Goal: Navigation & Orientation: Find specific page/section

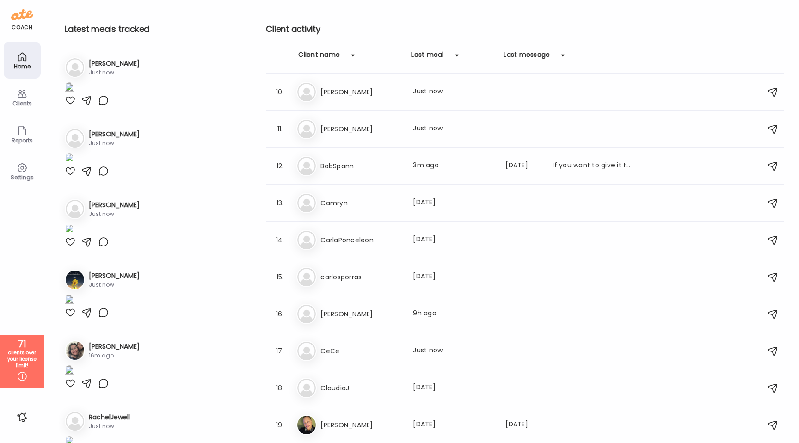
scroll to position [341, 0]
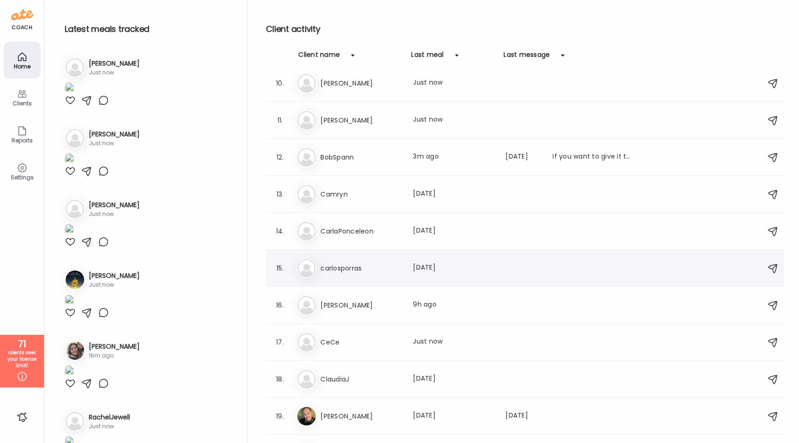
click at [377, 256] on div "15. ca carlosporras Last meal: [DATE]" at bounding box center [525, 268] width 518 height 37
click at [376, 261] on div "ca carlosporras Last meal: [DATE]" at bounding box center [526, 268] width 460 height 20
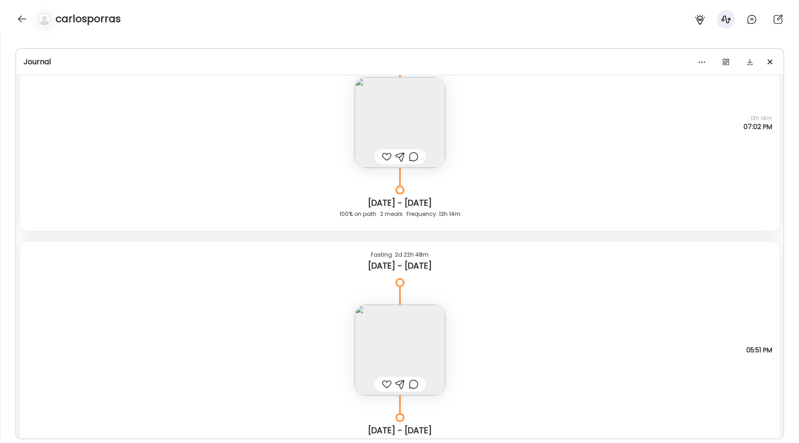
scroll to position [5712, 0]
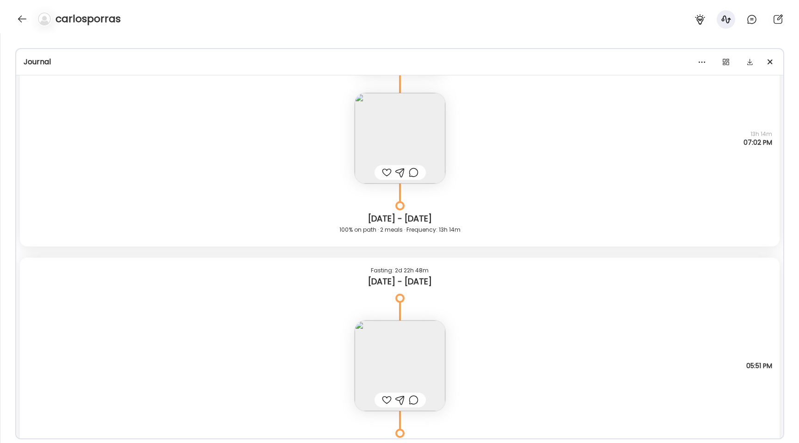
click at [400, 347] on img at bounding box center [400, 365] width 91 height 91
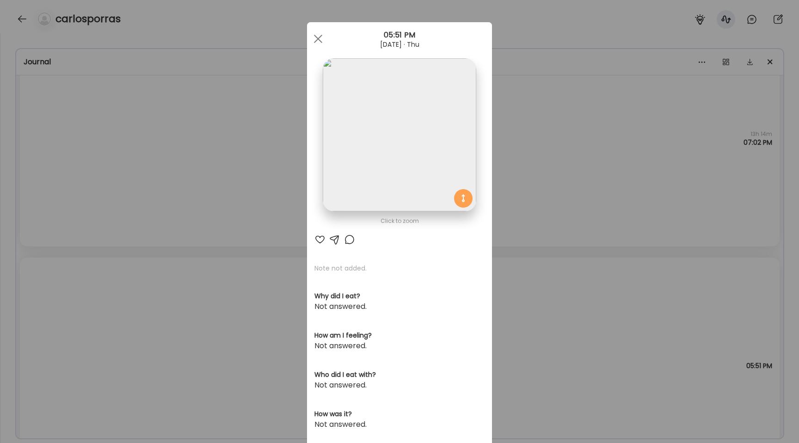
click at [362, 118] on img at bounding box center [399, 134] width 153 height 153
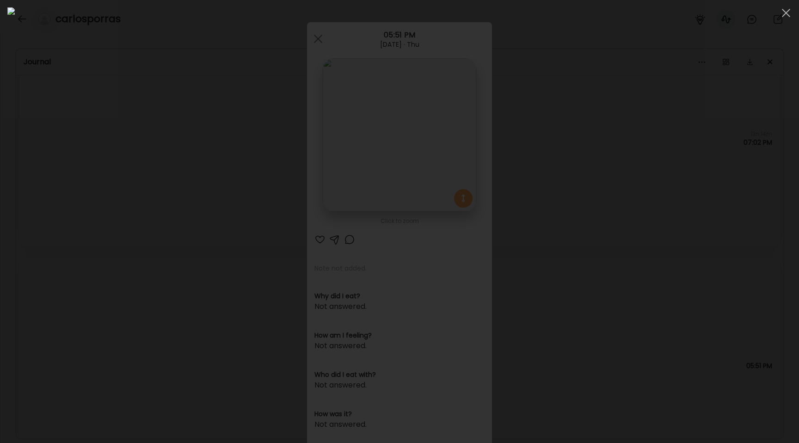
click at [127, 116] on div at bounding box center [399, 221] width 784 height 428
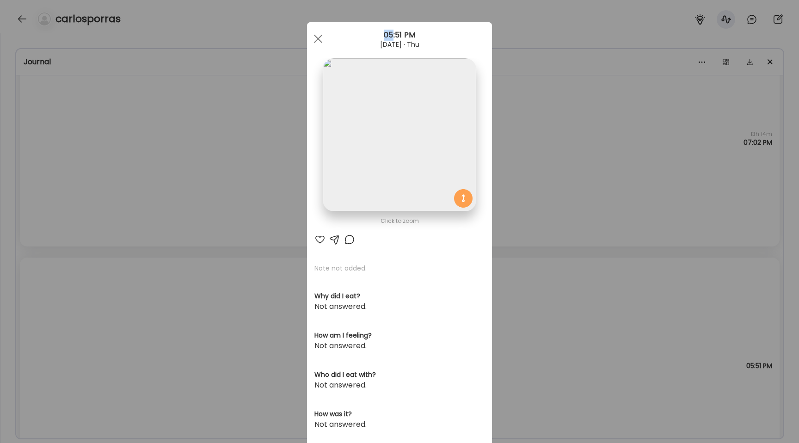
click at [127, 116] on div "Ate Coach Dashboard Wahoo! It’s official Take a moment to set up your Coach Pro…" at bounding box center [399, 221] width 799 height 443
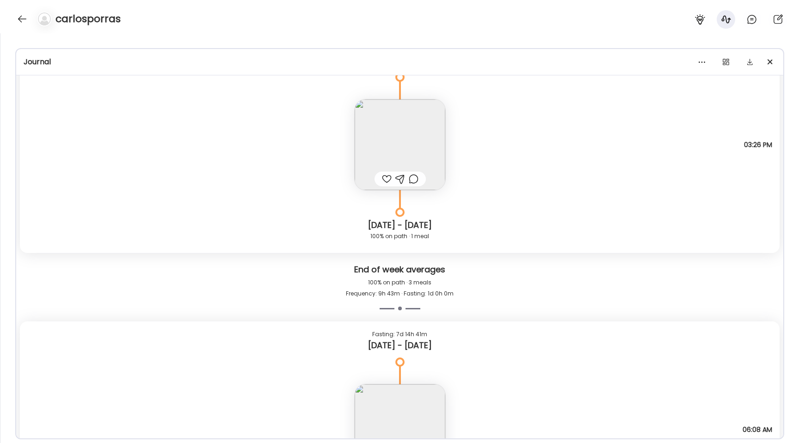
scroll to position [4198, 0]
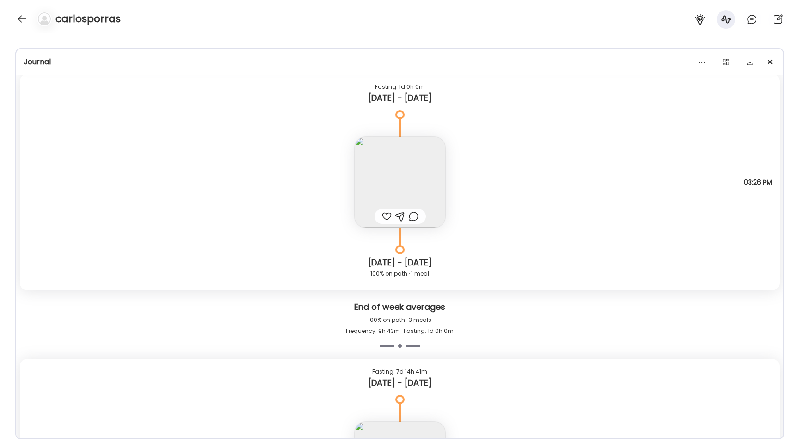
click at [394, 173] on img at bounding box center [400, 182] width 91 height 91
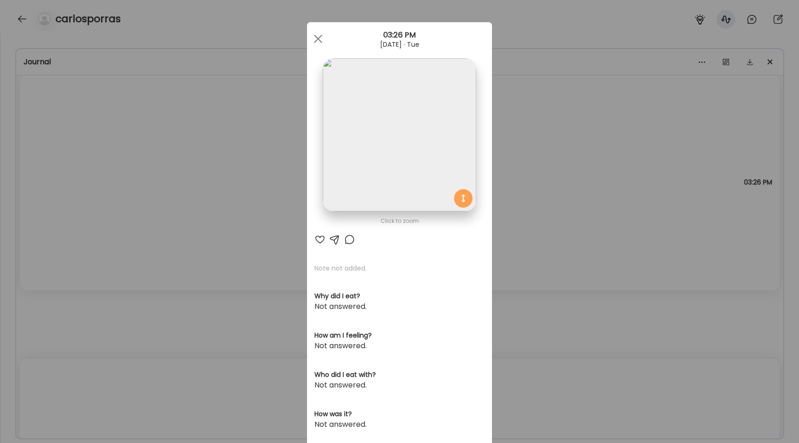
click at [378, 128] on img at bounding box center [399, 134] width 153 height 153
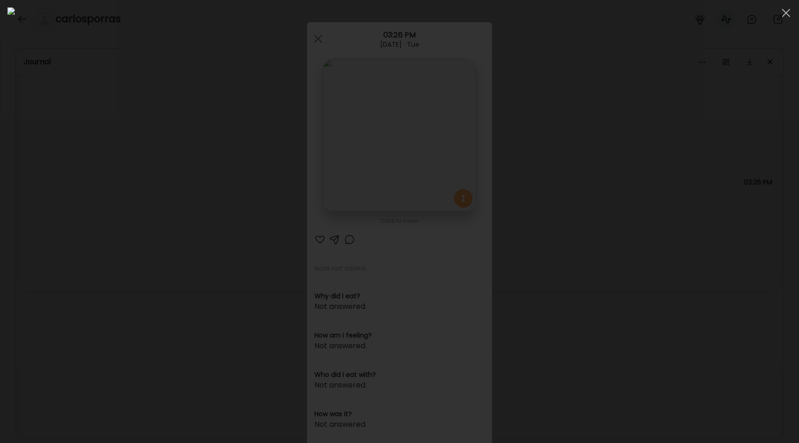
click at [155, 146] on div at bounding box center [399, 221] width 784 height 428
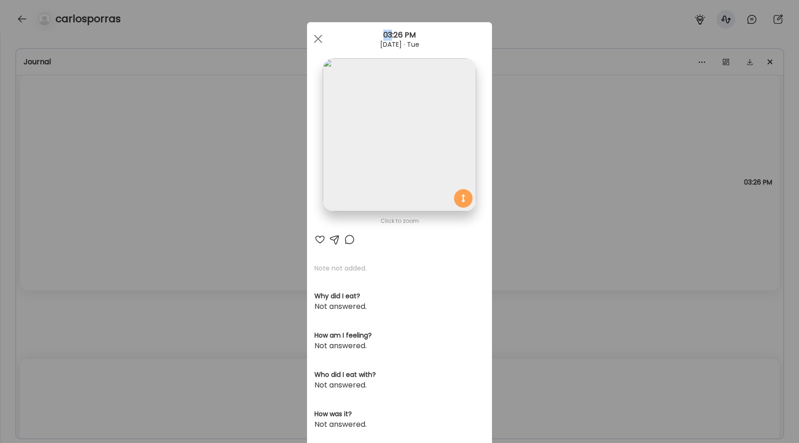
click at [155, 146] on div "Ate Coach Dashboard Wahoo! It’s official Take a moment to set up your Coach Pro…" at bounding box center [399, 221] width 799 height 443
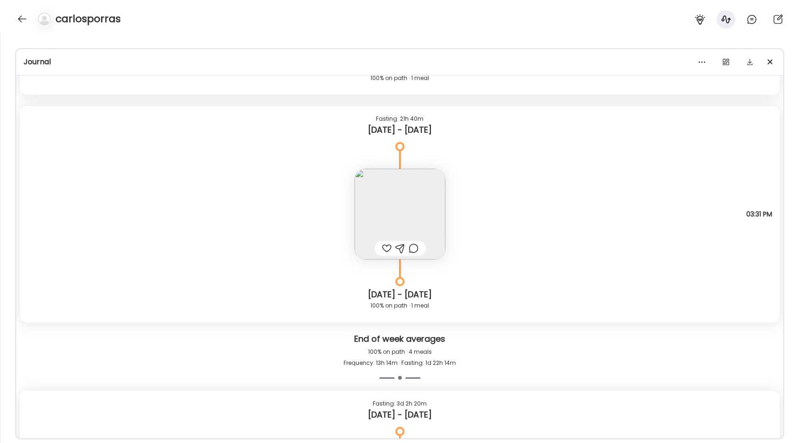
scroll to position [6274, 0]
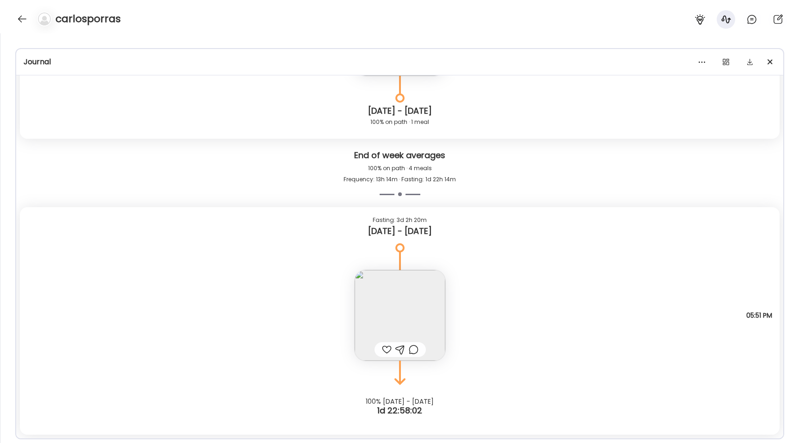
click at [406, 318] on img at bounding box center [400, 315] width 91 height 91
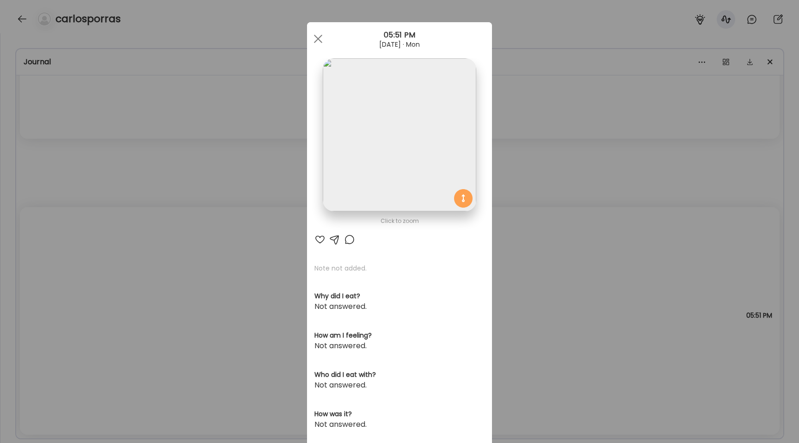
click at [327, 121] on img at bounding box center [399, 134] width 153 height 153
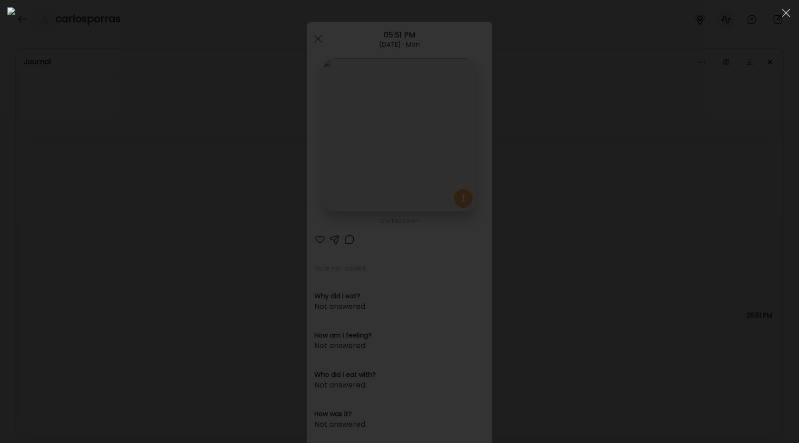
click at [100, 174] on div at bounding box center [399, 221] width 784 height 428
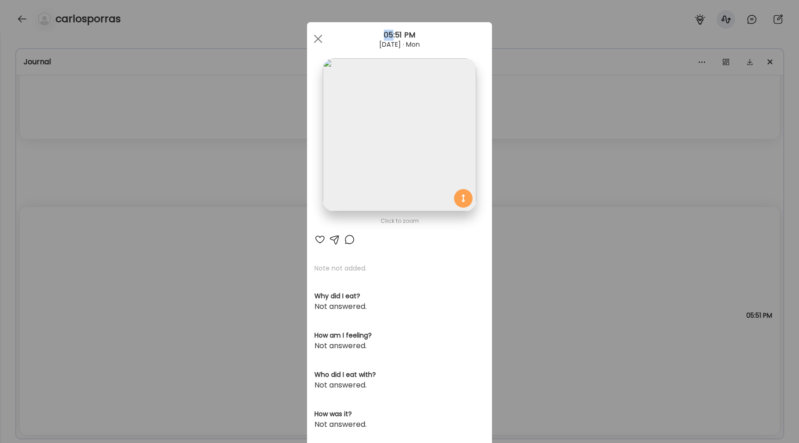
click at [100, 174] on div "Ate Coach Dashboard Wahoo! It’s official Take a moment to set up your Coach Pro…" at bounding box center [399, 221] width 799 height 443
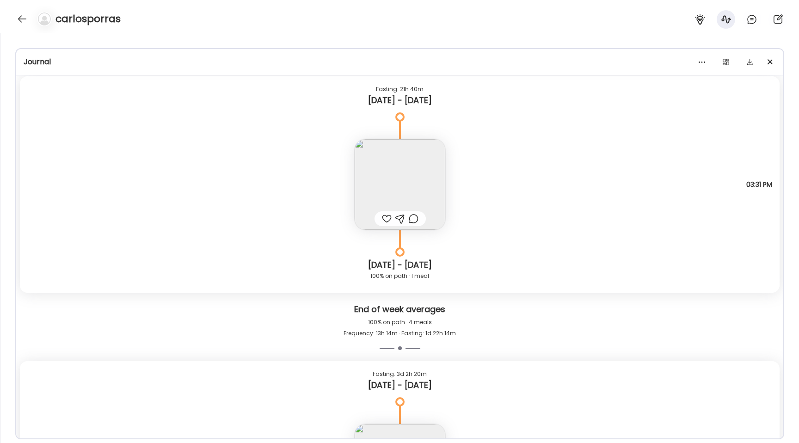
scroll to position [6053, 0]
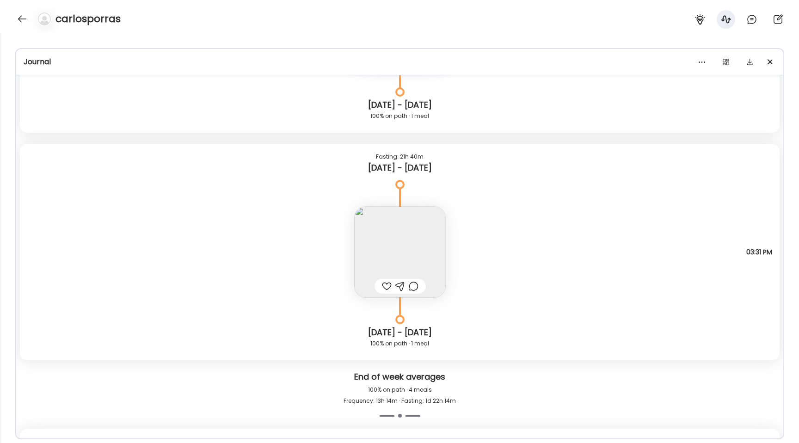
click at [405, 236] on img at bounding box center [400, 252] width 91 height 91
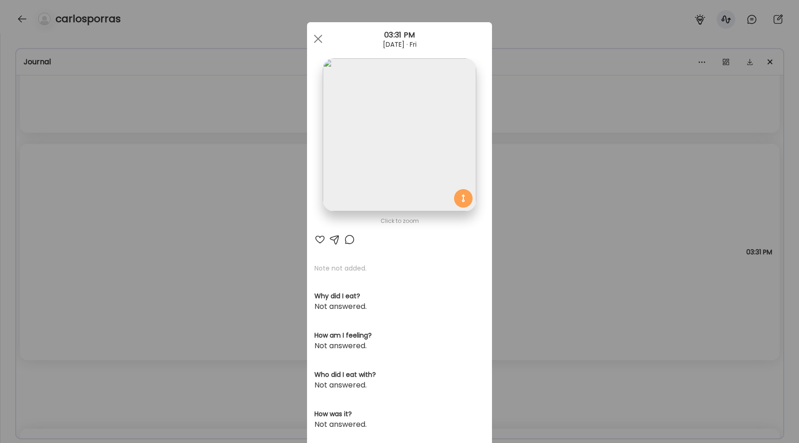
click at [385, 146] on img at bounding box center [399, 134] width 153 height 153
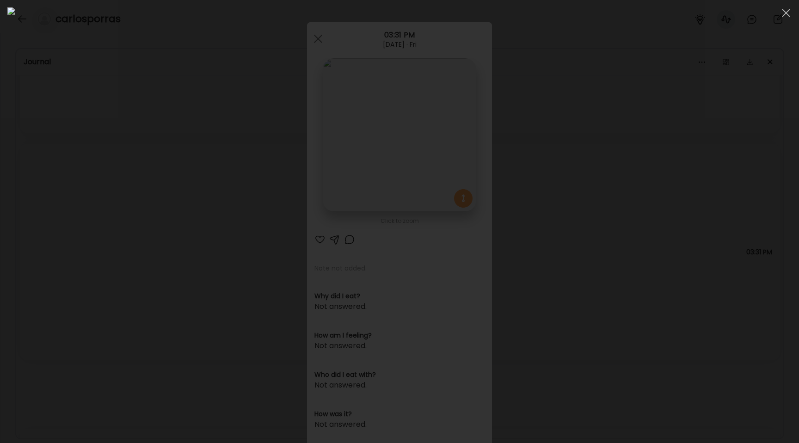
click at [126, 73] on div at bounding box center [399, 221] width 784 height 428
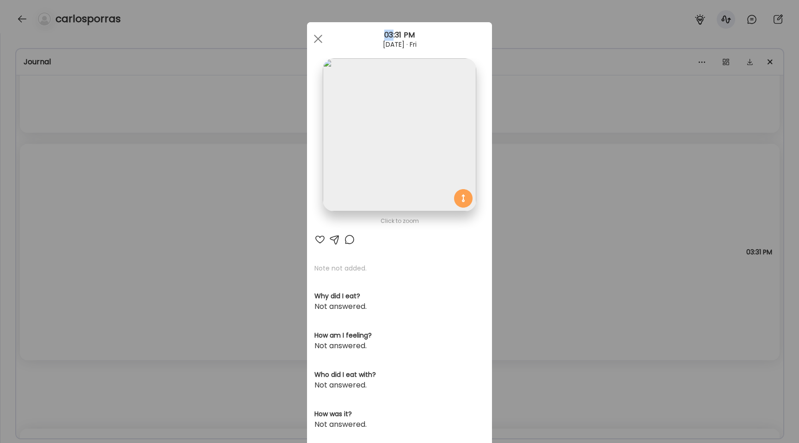
click at [126, 73] on div "Ate Coach Dashboard Wahoo! It’s official Take a moment to set up your Coach Pro…" at bounding box center [399, 221] width 799 height 443
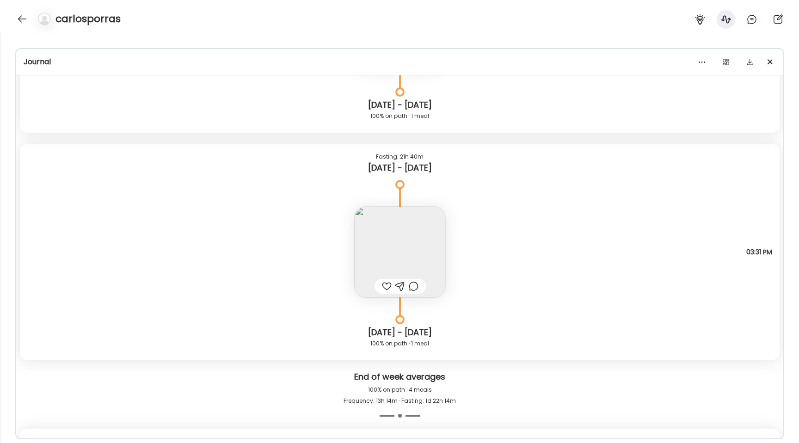
scroll to position [6274, 0]
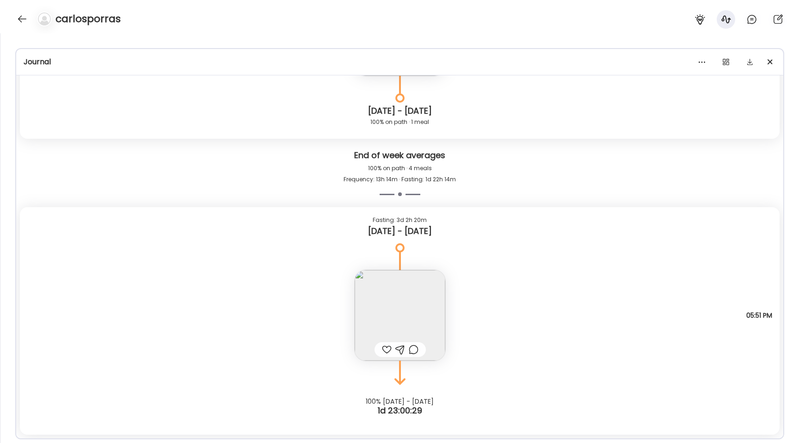
click at [405, 311] on img at bounding box center [400, 315] width 91 height 91
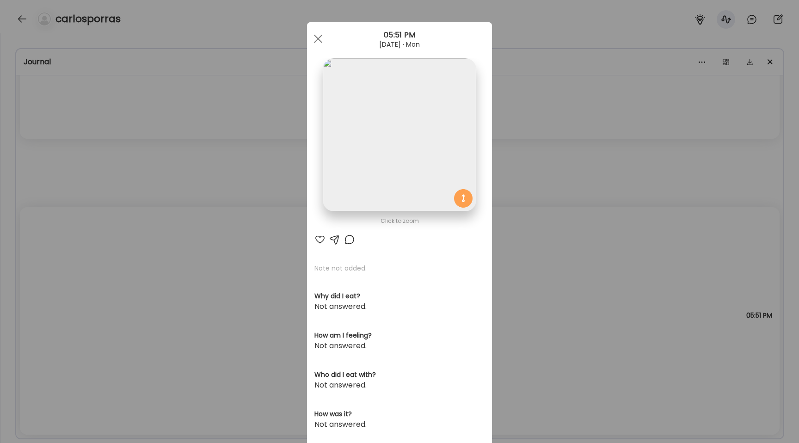
click at [270, 257] on div "Ate Coach Dashboard Wahoo! It’s official Take a moment to set up your Coach Pro…" at bounding box center [399, 221] width 799 height 443
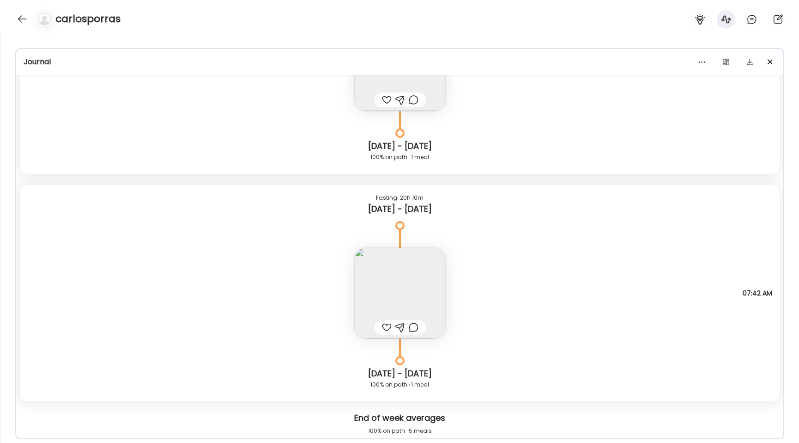
scroll to position [5173, 0]
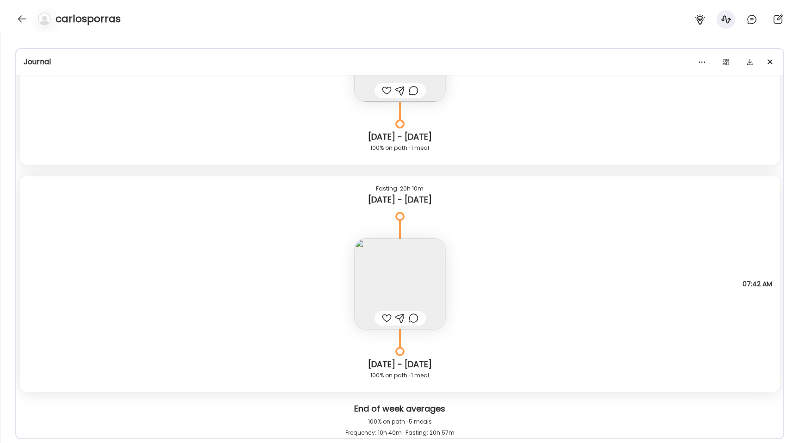
click at [430, 291] on img at bounding box center [400, 283] width 91 height 91
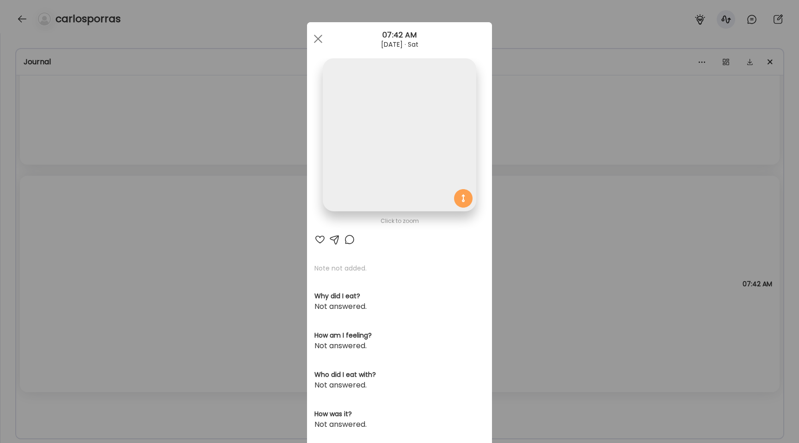
click at [395, 189] on img at bounding box center [399, 134] width 153 height 153
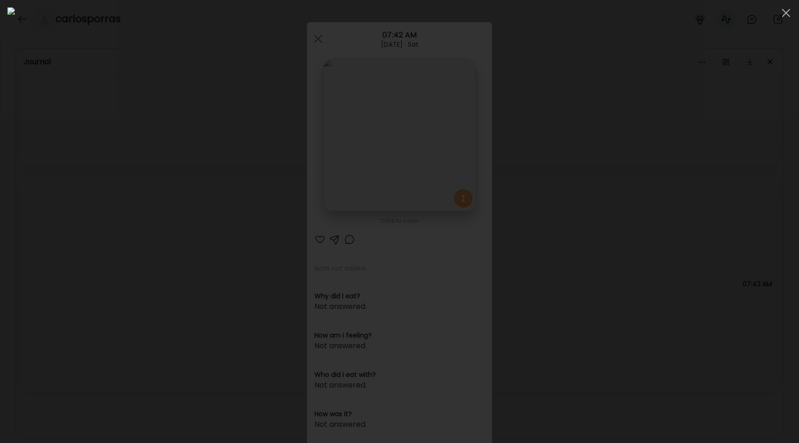
click at [139, 240] on div at bounding box center [399, 221] width 784 height 428
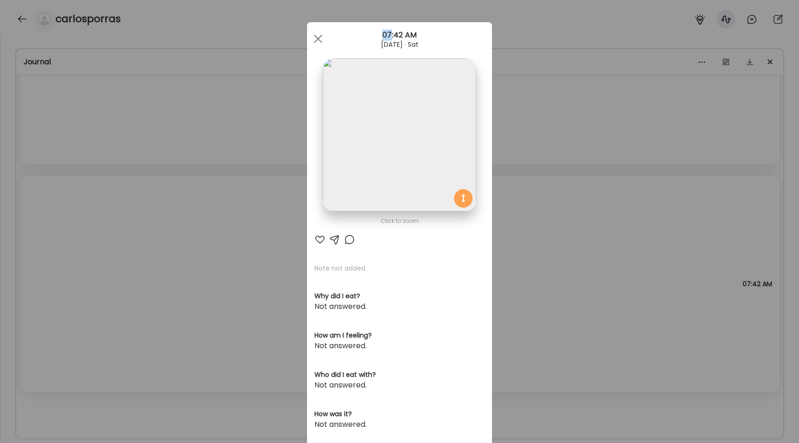
click at [139, 240] on div "Ate Coach Dashboard Wahoo! It’s official Take a moment to set up your Coach Pro…" at bounding box center [399, 221] width 799 height 443
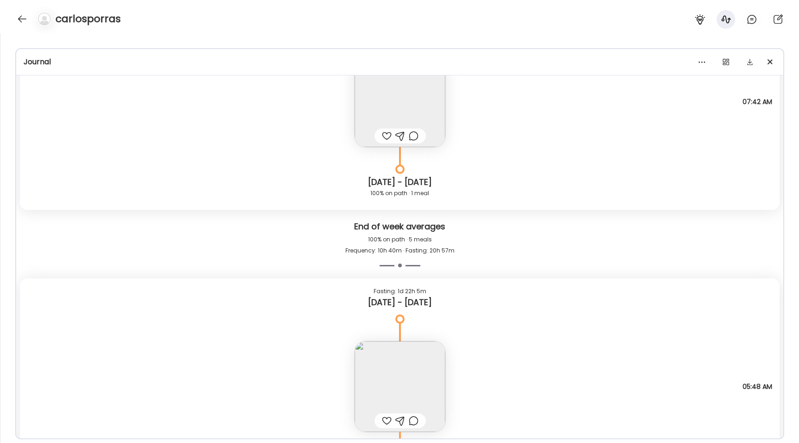
scroll to position [5388, 0]
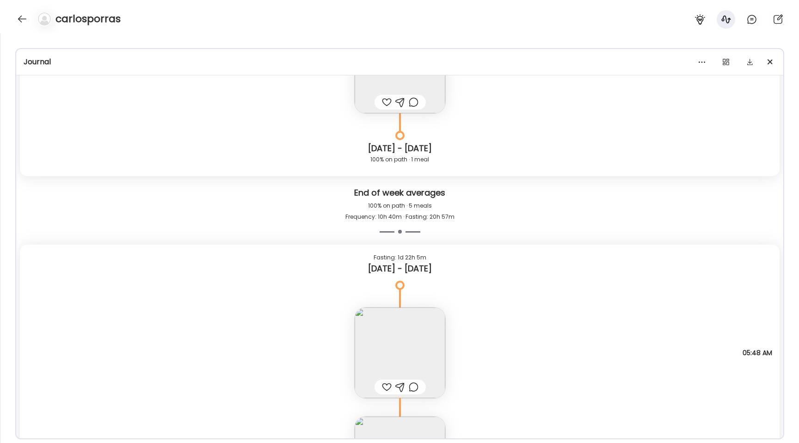
click at [400, 355] on img at bounding box center [400, 352] width 91 height 91
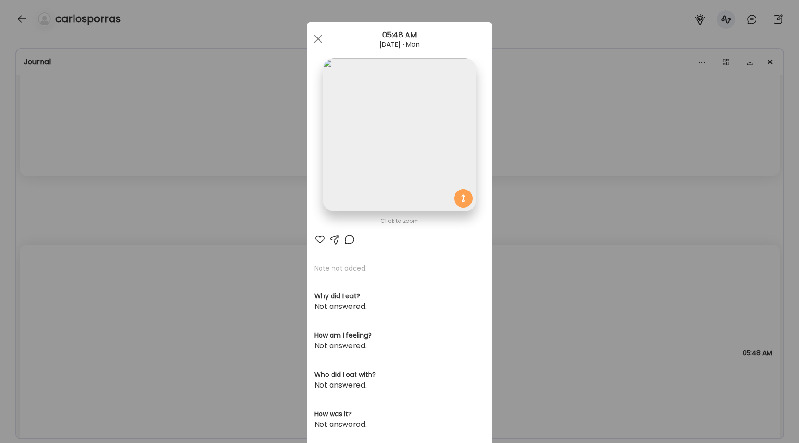
click at [387, 190] on img at bounding box center [399, 134] width 153 height 153
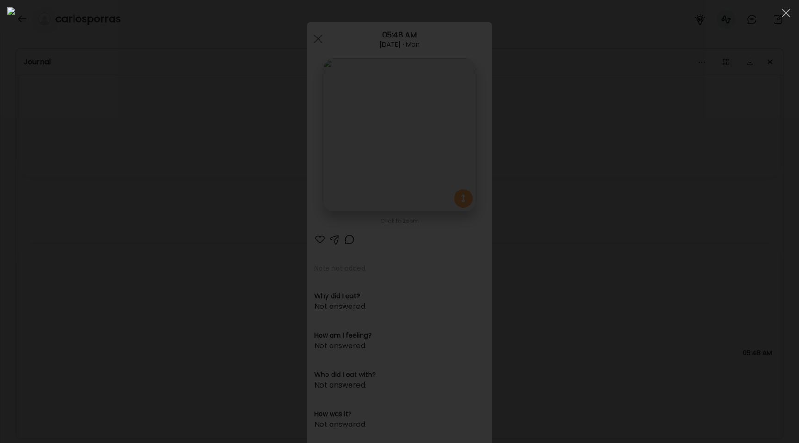
click at [108, 268] on div at bounding box center [399, 221] width 784 height 428
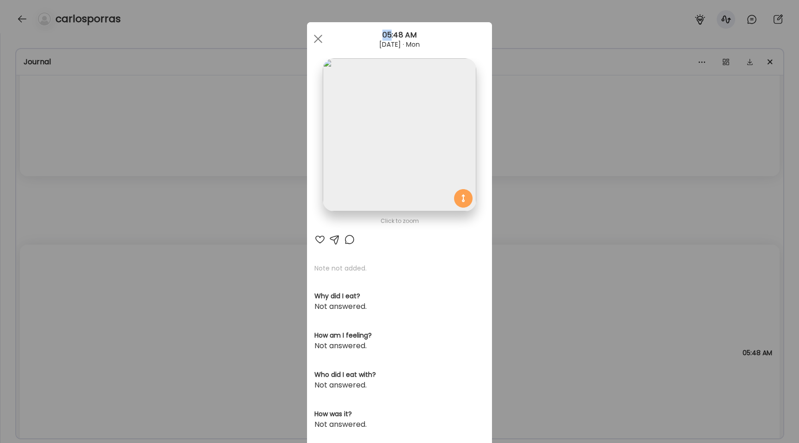
click at [108, 268] on div "Ate Coach Dashboard Wahoo! It’s official Take a moment to set up your Coach Pro…" at bounding box center [399, 221] width 799 height 443
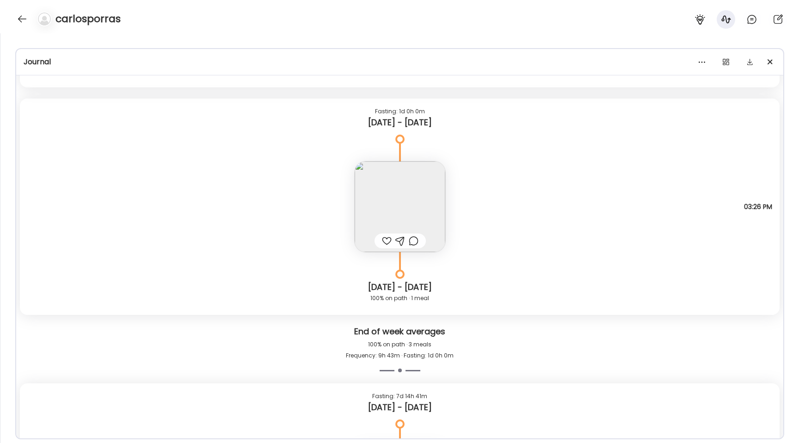
scroll to position [4181, 0]
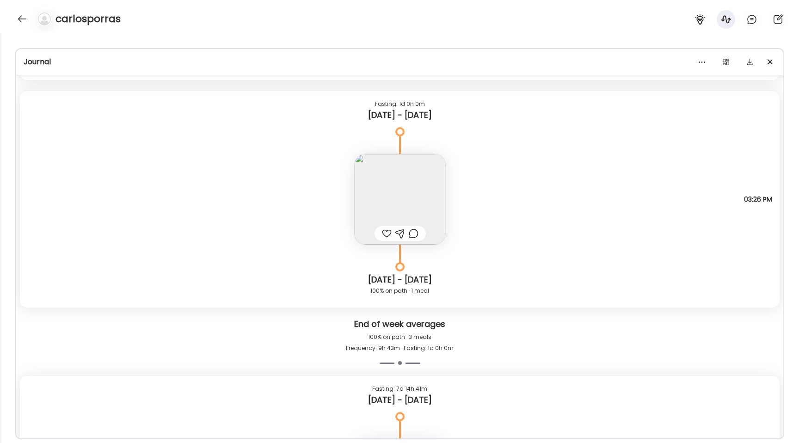
click at [361, 196] on img at bounding box center [400, 199] width 91 height 91
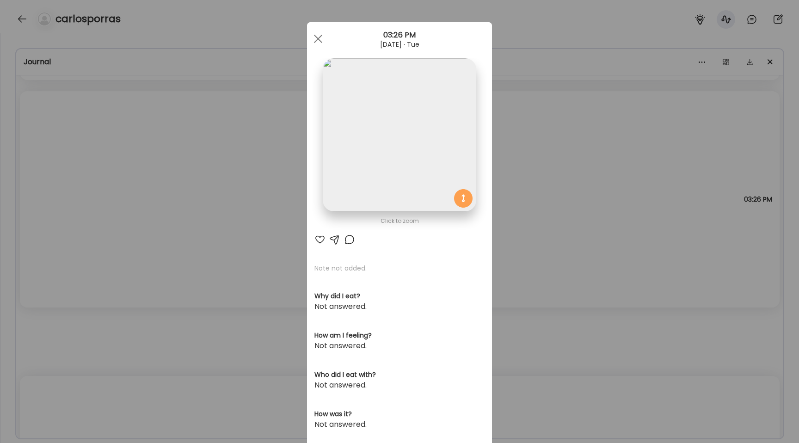
click at [365, 96] on img at bounding box center [399, 134] width 153 height 153
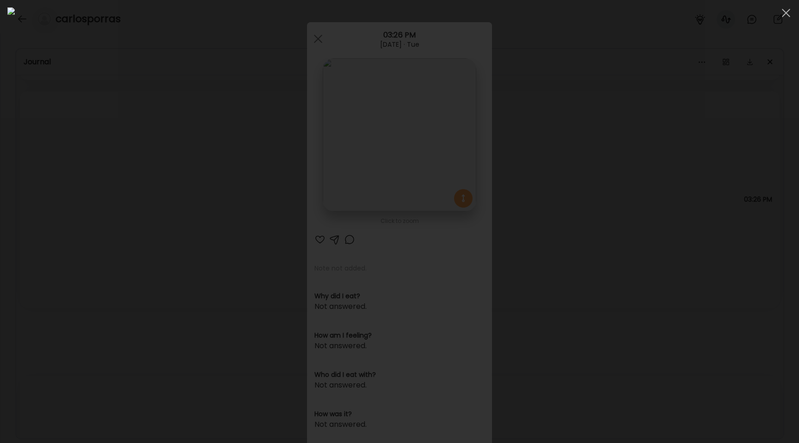
click at [94, 212] on div at bounding box center [399, 221] width 784 height 428
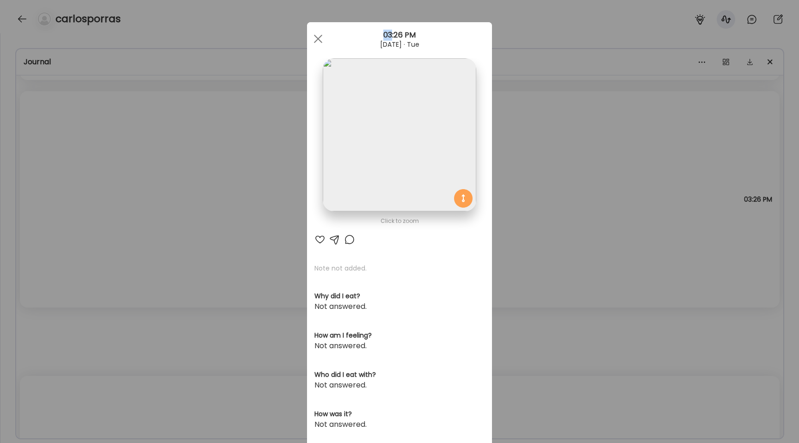
click at [94, 212] on div "Ate Coach Dashboard Wahoo! It’s official Take a moment to set up your Coach Pro…" at bounding box center [399, 221] width 799 height 443
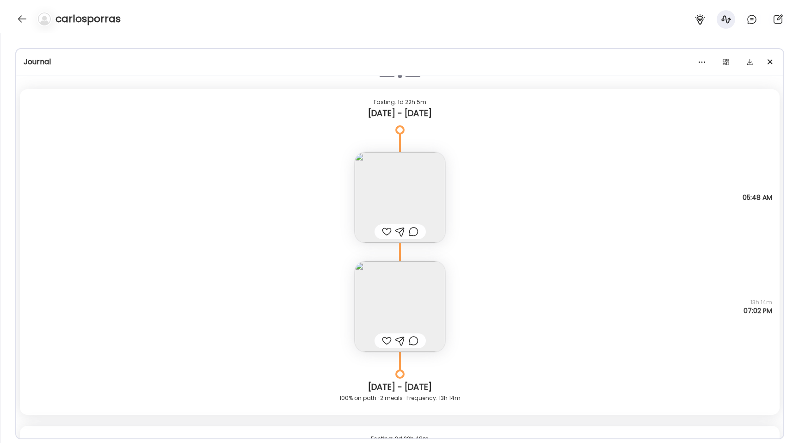
scroll to position [5533, 0]
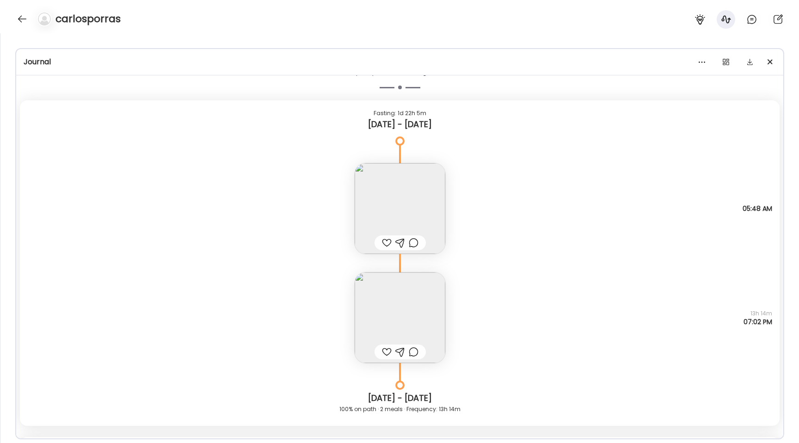
click at [379, 296] on img at bounding box center [400, 317] width 91 height 91
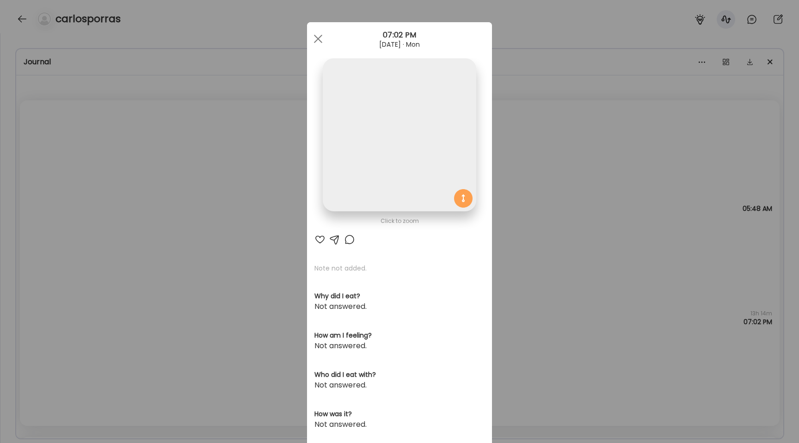
click at [365, 144] on img at bounding box center [399, 134] width 153 height 153
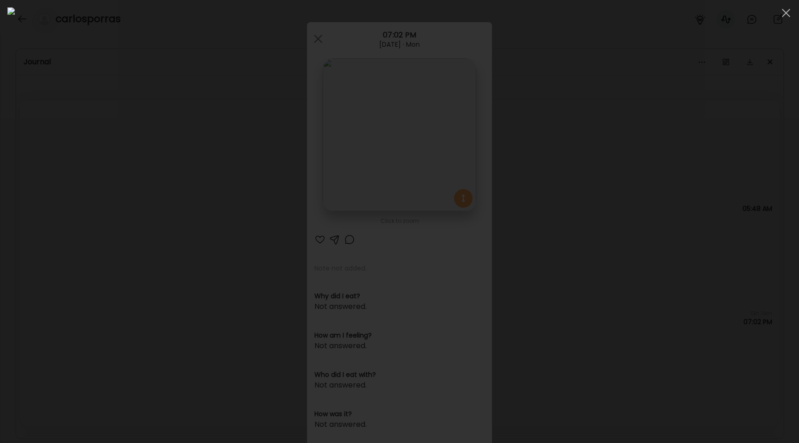
click at [102, 245] on div at bounding box center [399, 221] width 784 height 428
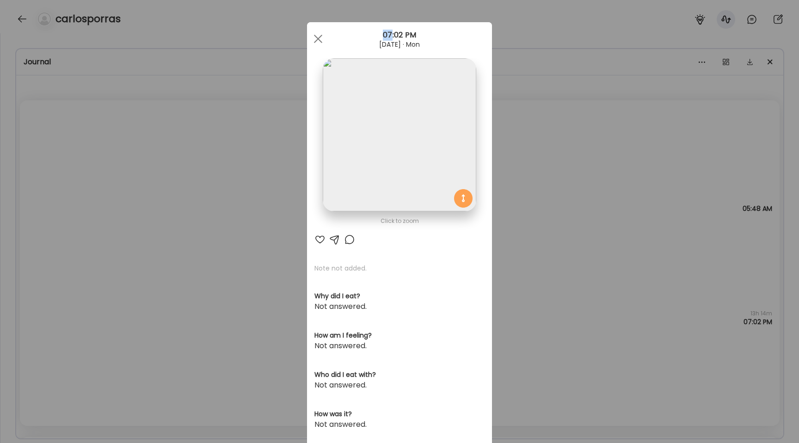
click at [102, 245] on div "Ate Coach Dashboard Wahoo! It’s official Take a moment to set up your Coach Pro…" at bounding box center [399, 221] width 799 height 443
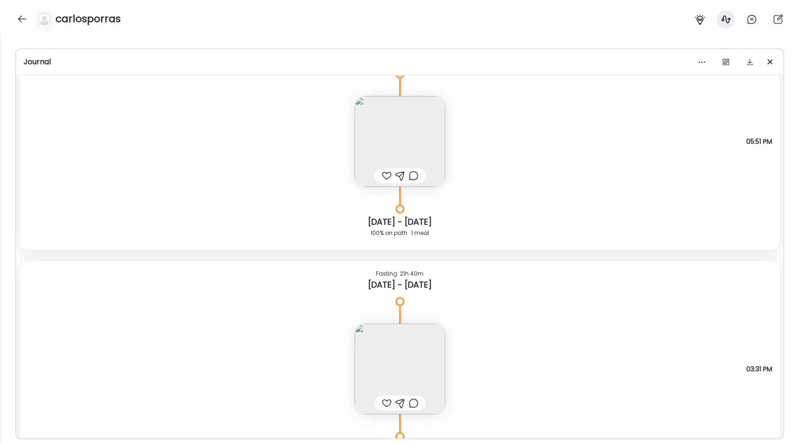
scroll to position [6274, 0]
